Goal: Check status: Check status

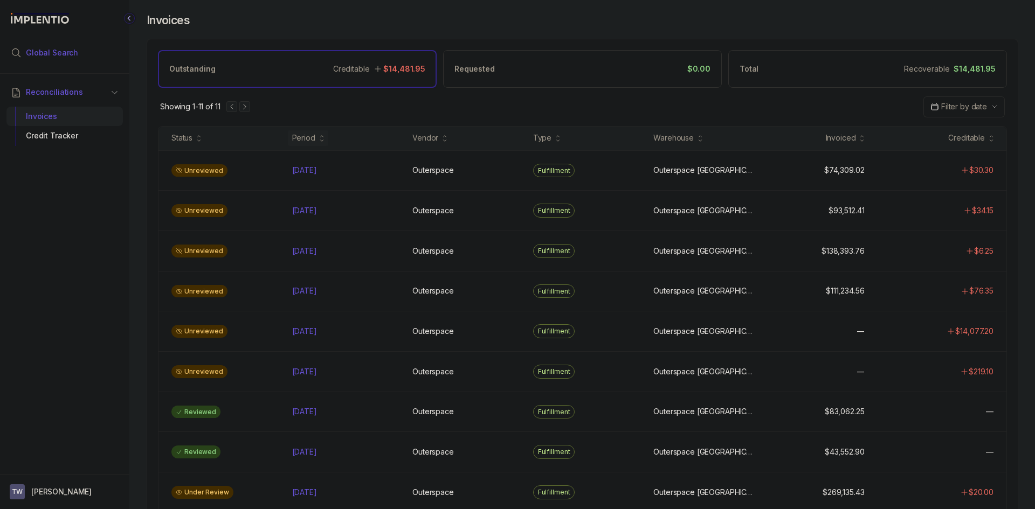
click at [68, 47] on li "Global Search" at bounding box center [64, 53] width 116 height 24
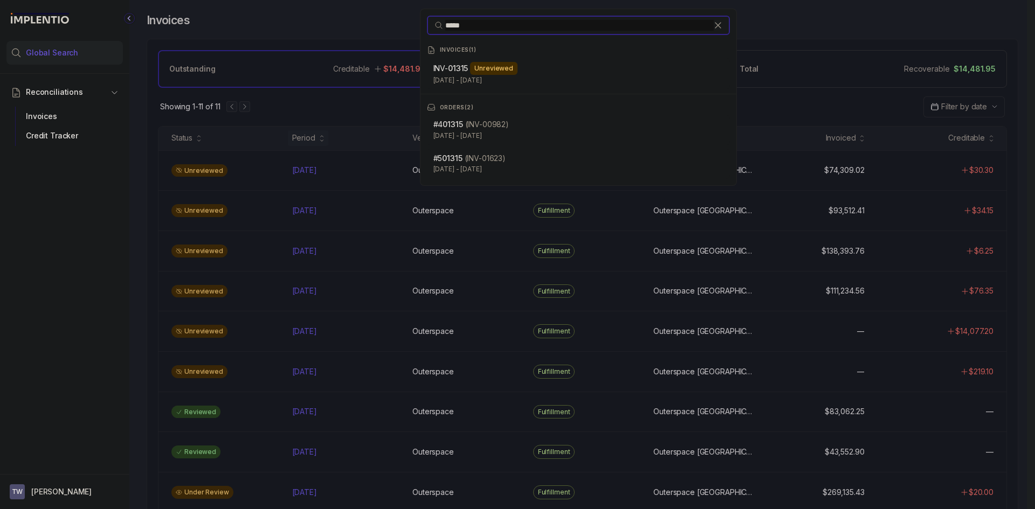
type input "*****"
click at [485, 59] on div "INV- 01315 Unreviewed [DATE] - [DATE]" at bounding box center [578, 74] width 303 height 32
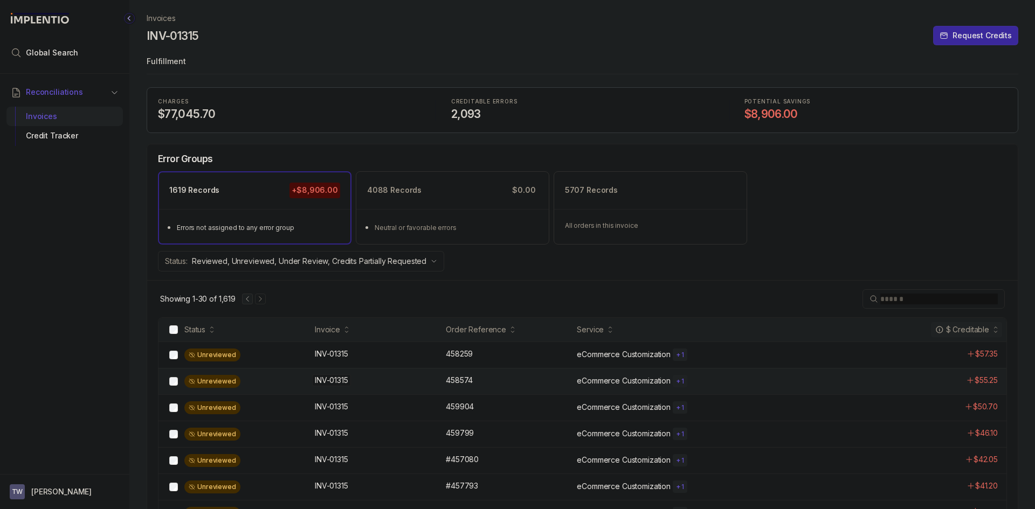
click at [344, 380] on p "INV-01315" at bounding box center [331, 381] width 39 height 12
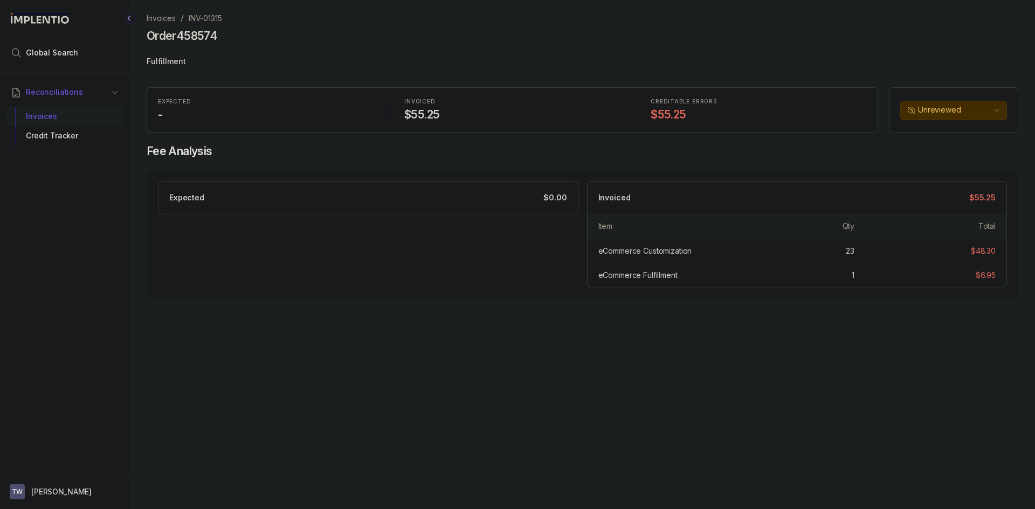
click at [63, 115] on div "Invoices" at bounding box center [64, 116] width 99 height 19
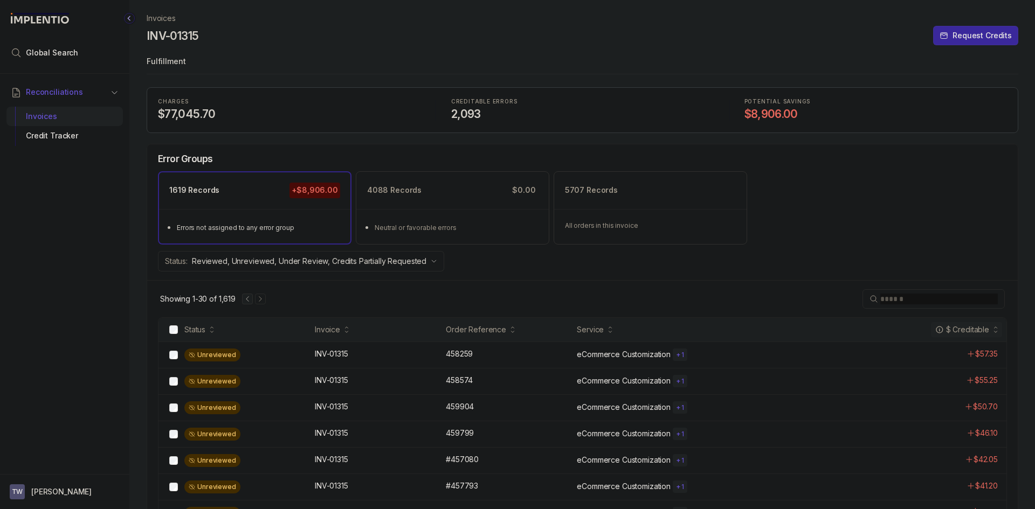
click at [981, 330] on div "$ Creditable" at bounding box center [962, 330] width 54 height 11
click at [460, 395] on div "Unreviewed INV-01315 INV-01315 #457825 #457825 eCommerce Fulfillment $0.25" at bounding box center [583, 408] width 848 height 26
click at [258, 301] on icon "Next Page" at bounding box center [261, 299] width 8 height 8
click at [258, 301] on button "Previous Page" at bounding box center [252, 299] width 11 height 11
click at [980, 334] on div "$ Creditable" at bounding box center [962, 330] width 54 height 11
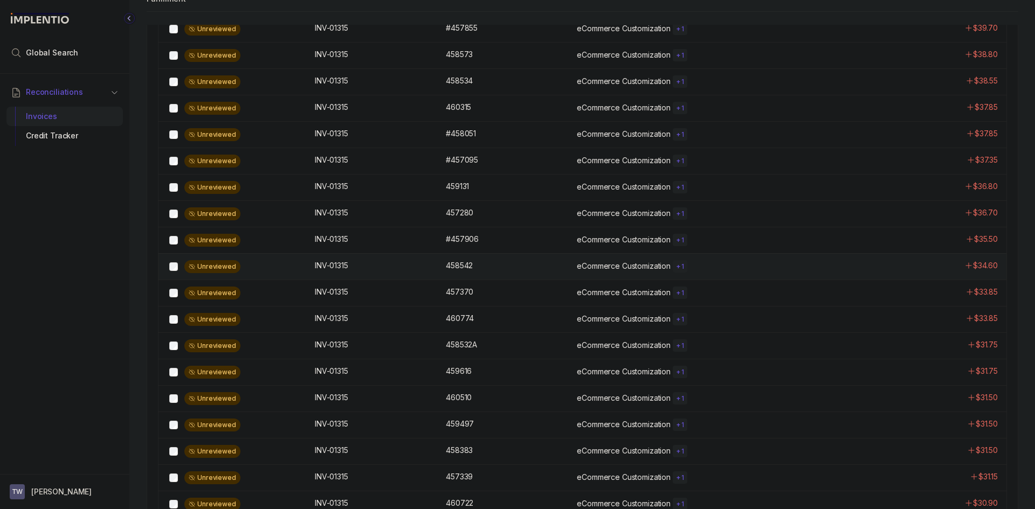
scroll to position [637, 0]
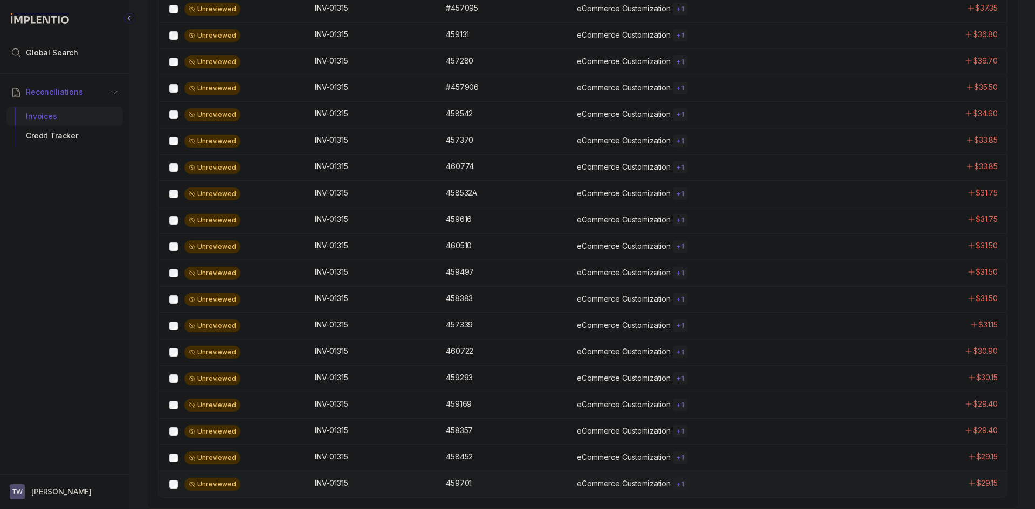
click at [581, 490] on p "eCommerce Customization" at bounding box center [624, 484] width 94 height 11
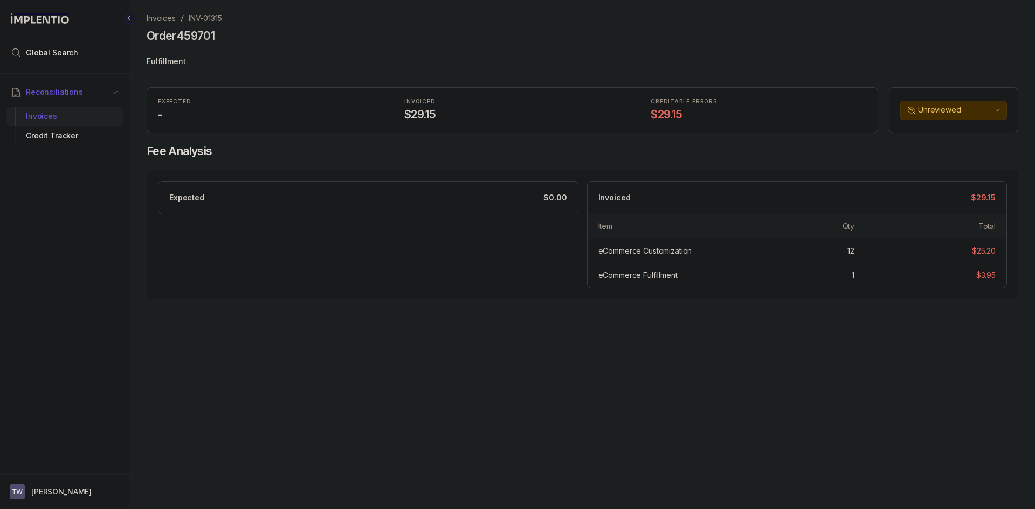
click at [203, 19] on p "INV-01315" at bounding box center [205, 18] width 33 height 11
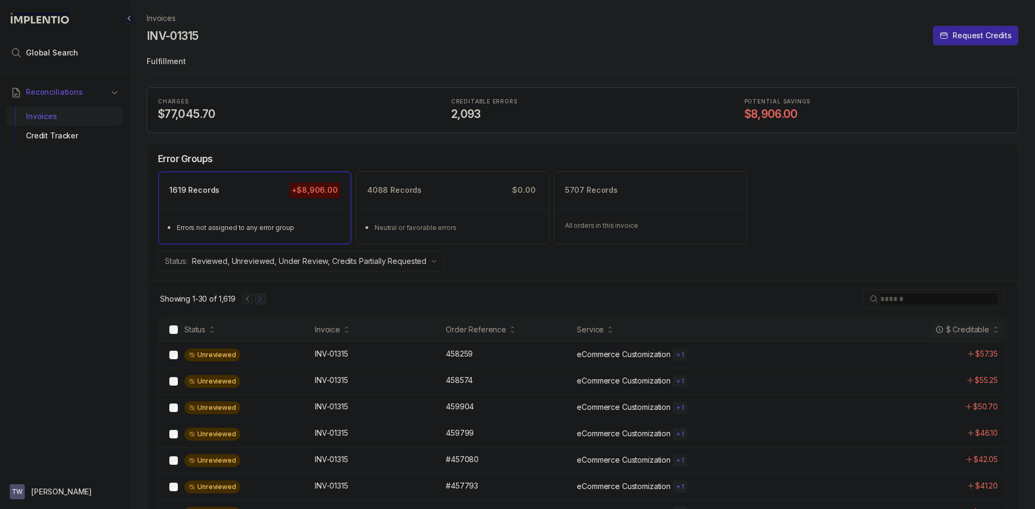
click at [261, 301] on icon "Next Page" at bounding box center [261, 299] width 8 height 8
click at [408, 429] on div "INV-01315 INV-01315" at bounding box center [377, 433] width 125 height 11
